Goal: Information Seeking & Learning: Learn about a topic

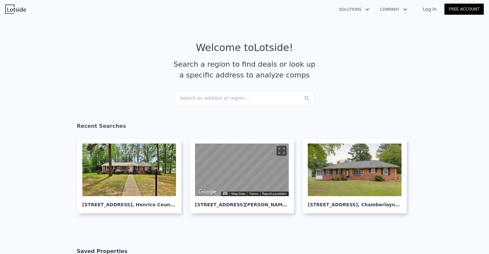
click at [233, 97] on div "Search an address or region..." at bounding box center [244, 98] width 140 height 14
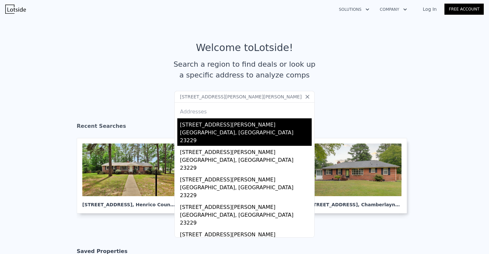
type input "9128 Gayton Rd, Henrico, VA 23229"
click at [218, 132] on div "Tuckahoe, VA 23229" at bounding box center [246, 137] width 132 height 17
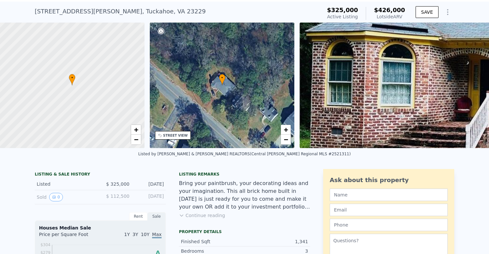
scroll to position [0, 3]
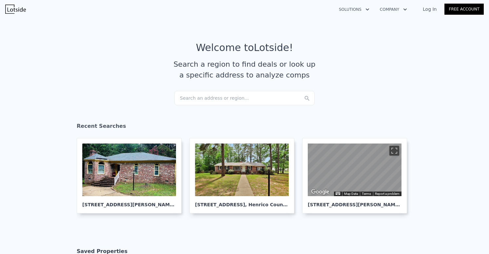
click at [258, 97] on div "Search an address or region..." at bounding box center [244, 98] width 140 height 14
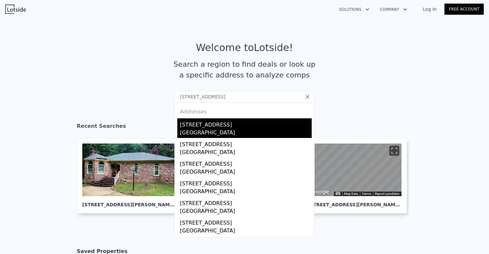
type input "[STREET_ADDRESS]"
click at [197, 131] on div "[GEOGRAPHIC_DATA]" at bounding box center [246, 133] width 132 height 9
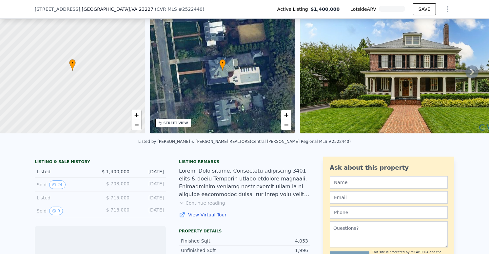
scroll to position [31, 0]
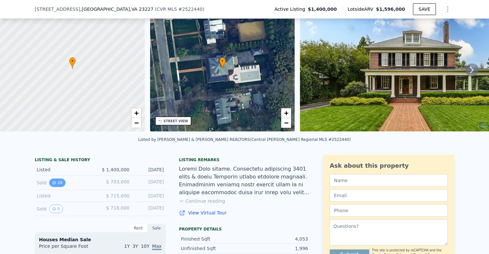
click at [61, 182] on button "24" at bounding box center [57, 183] width 16 height 9
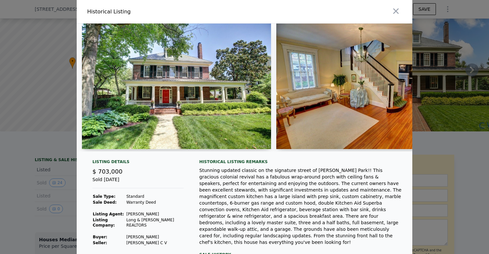
click at [191, 108] on img at bounding box center [176, 87] width 189 height 126
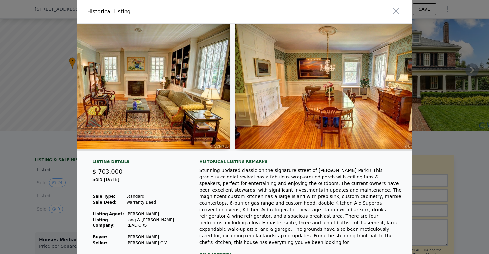
scroll to position [0, 630]
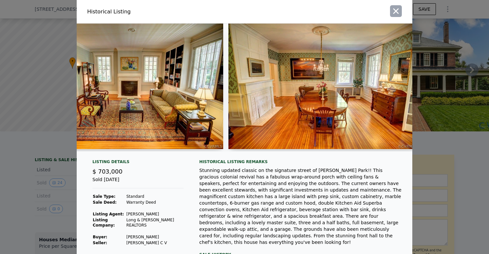
click at [398, 9] on icon "button" at bounding box center [395, 11] width 9 height 9
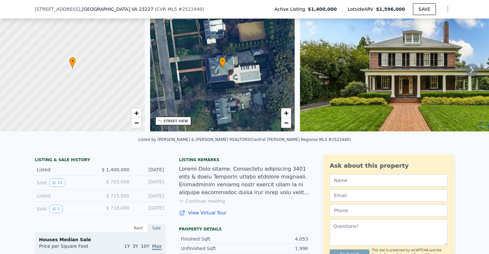
click at [473, 70] on icon at bounding box center [472, 70] width 4 height 7
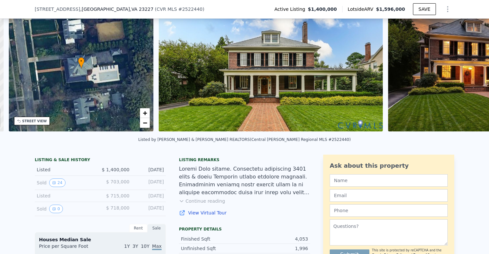
scroll to position [0, 152]
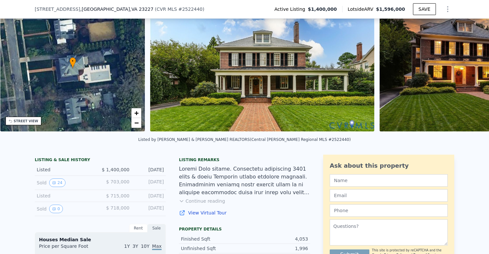
click at [473, 70] on img at bounding box center [473, 69] width 189 height 126
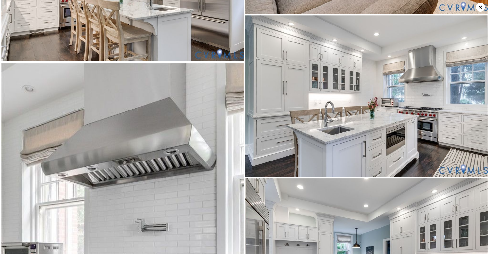
scroll to position [1231, 0]
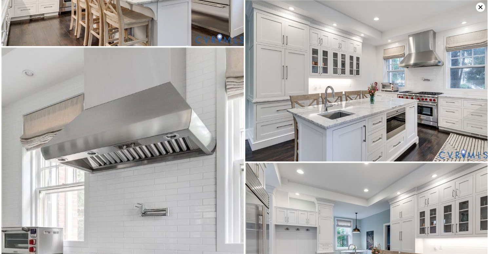
click at [479, 5] on icon at bounding box center [480, 7] width 9 height 9
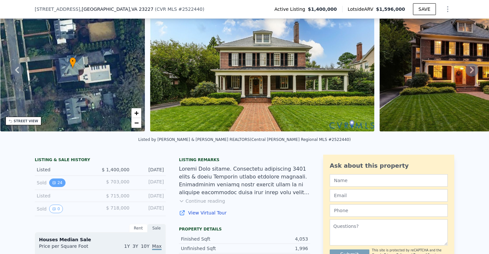
click at [57, 183] on button "24" at bounding box center [57, 183] width 16 height 9
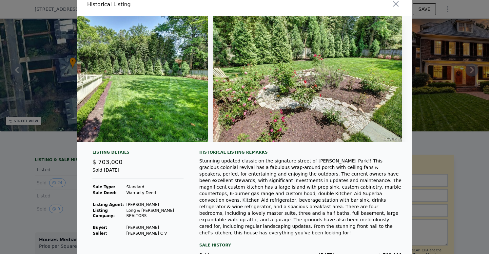
scroll to position [30, 0]
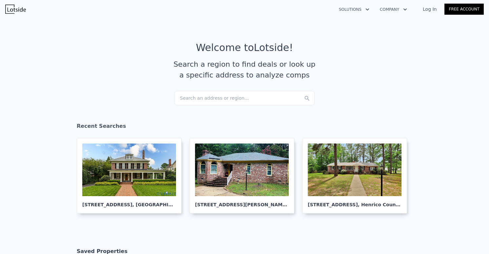
click at [20, 6] on img at bounding box center [15, 9] width 21 height 9
click at [240, 100] on div "Search an address or region..." at bounding box center [244, 98] width 140 height 14
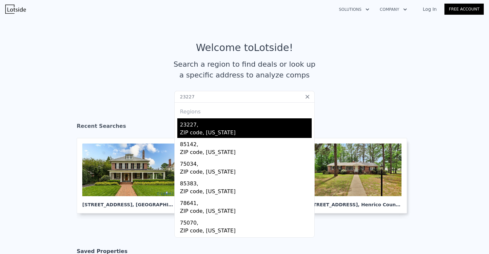
type input "23227"
click at [216, 128] on div "23227," at bounding box center [246, 124] width 132 height 10
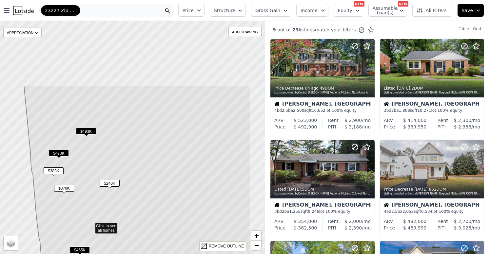
drag, startPoint x: 142, startPoint y: 70, endPoint x: 42, endPoint y: 190, distance: 156.5
click at [42, 190] on icon at bounding box center [114, 226] width 273 height 282
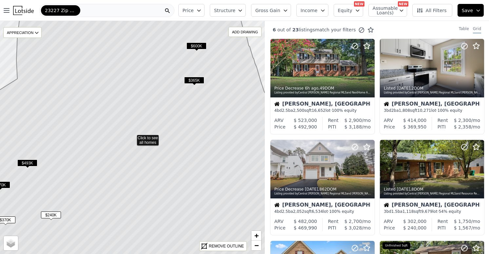
click at [144, 136] on icon at bounding box center [132, 138] width 319 height 282
click at [192, 78] on span "$365K" at bounding box center [194, 80] width 20 height 7
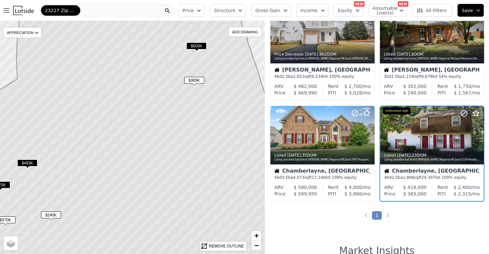
scroll to position [141, 0]
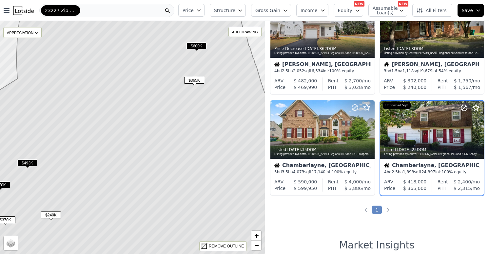
click at [433, 140] on div at bounding box center [431, 144] width 103 height 12
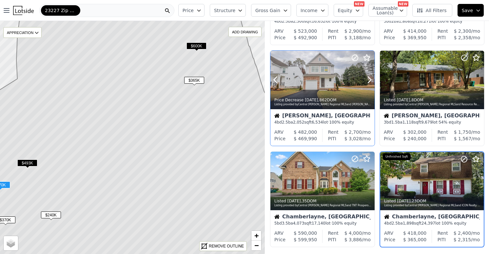
scroll to position [0, 0]
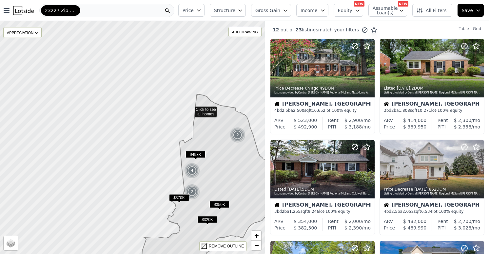
drag, startPoint x: 64, startPoint y: 131, endPoint x: 191, endPoint y: 108, distance: 128.8
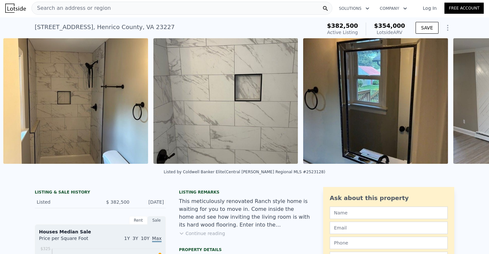
scroll to position [0, 1222]
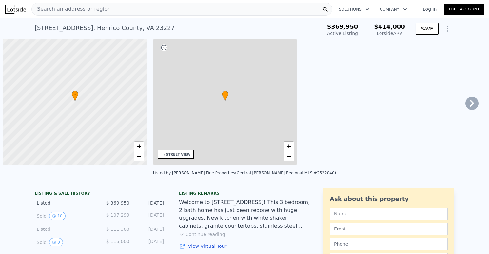
scroll to position [0, 3]
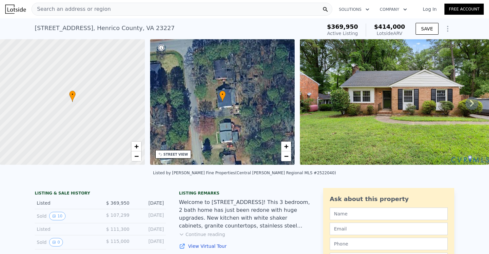
click at [470, 99] on icon at bounding box center [471, 103] width 13 height 13
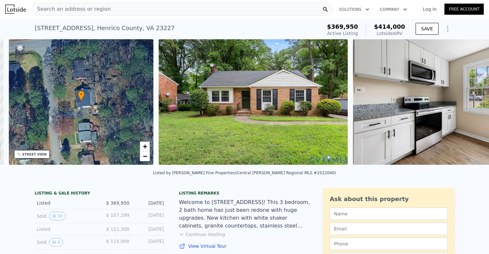
scroll to position [0, 152]
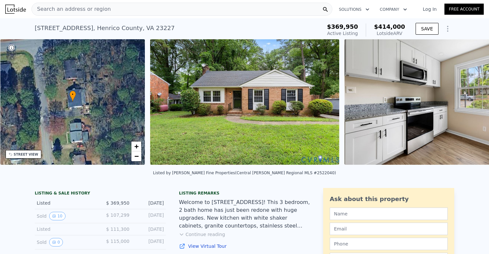
click at [470, 99] on div "• + − • + − STREET VIEW Loading... SATELLITE VIEW" at bounding box center [244, 103] width 489 height 128
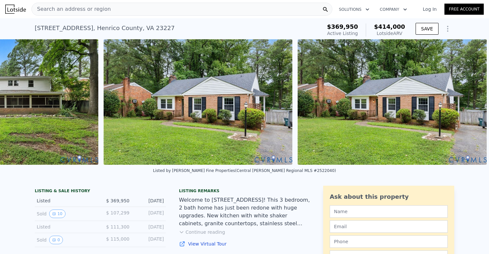
scroll to position [0, 5201]
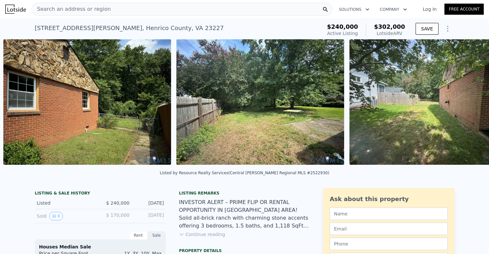
scroll to position [0, 2756]
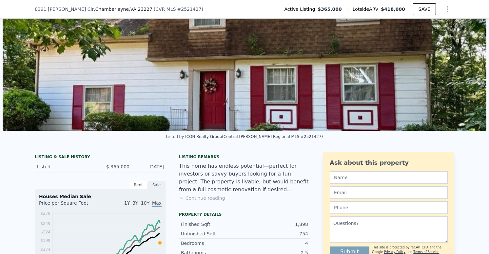
scroll to position [45, 0]
